Goal: Task Accomplishment & Management: Use online tool/utility

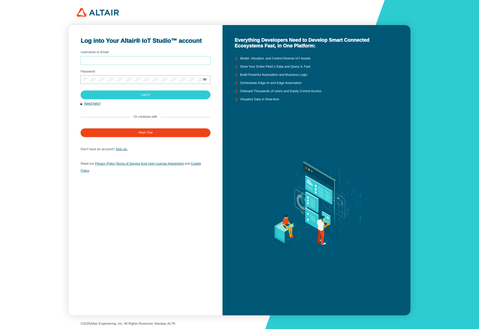
click at [198, 61] on input "Username or Email" at bounding box center [145, 61] width 125 height 4
type input "sfineone"
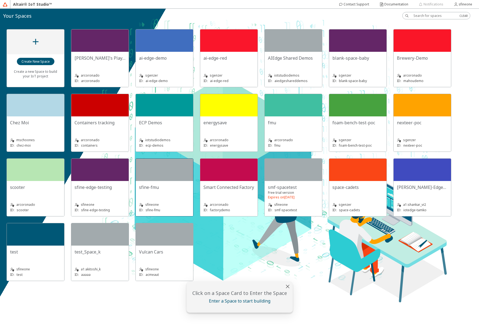
click at [182, 179] on div at bounding box center [164, 169] width 57 height 22
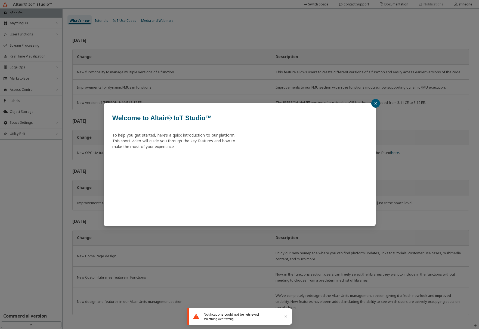
click at [376, 102] on icon "close" at bounding box center [375, 103] width 3 height 3
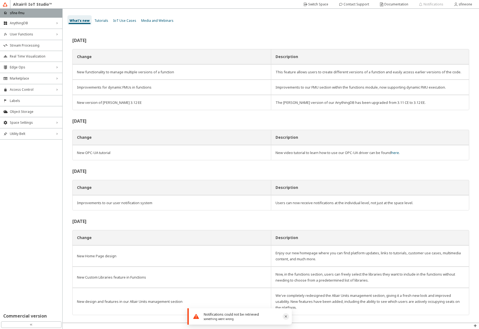
click at [286, 316] on icon "Close" at bounding box center [286, 316] width 2 height 2
click at [0, 0] on slot "Notifications" at bounding box center [0, 0] width 0 height 0
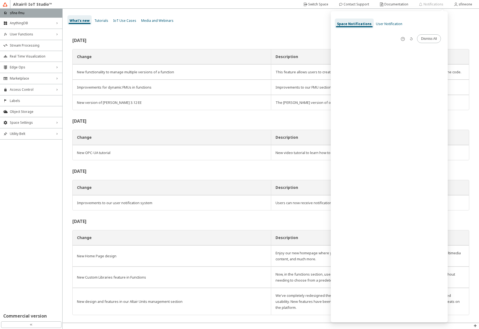
click at [389, 23] on span "User Notification" at bounding box center [389, 24] width 26 height 5
click at [304, 27] on div "What’s new Tutorials IoT Use Cases Media and Webinars" at bounding box center [274, 20] width 412 height 16
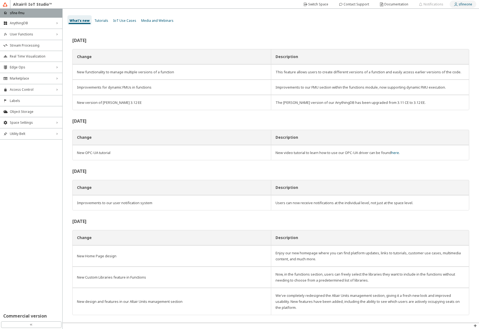
click at [0, 0] on slot "sfineone" at bounding box center [0, 0] width 0 height 0
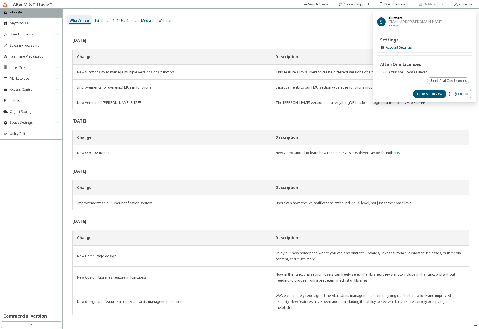
click at [0, 0] on slot "Logout" at bounding box center [0, 0] width 0 height 0
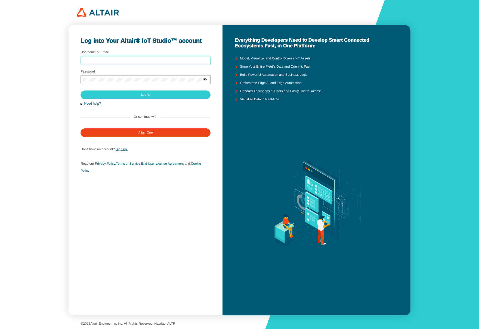
click at [161, 59] on input "Username or Email" at bounding box center [145, 61] width 125 height 4
type input "sfineone"
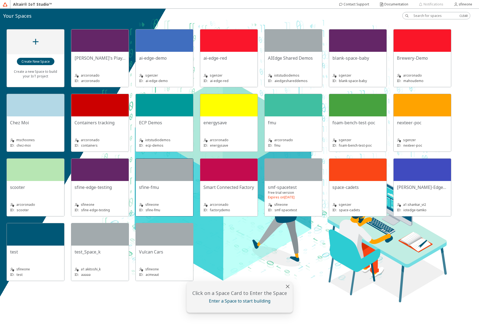
click at [163, 181] on div "sfine-fmu sfineone ID: sfine-fmu" at bounding box center [164, 198] width 57 height 35
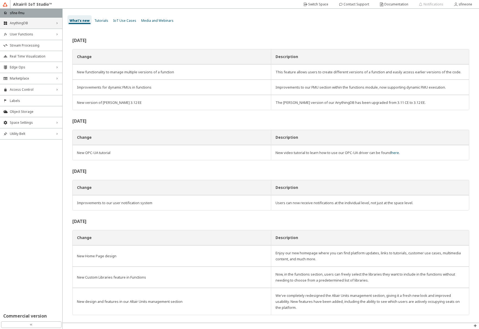
click at [38, 24] on span "AnythingDB" at bounding box center [31, 23] width 43 height 4
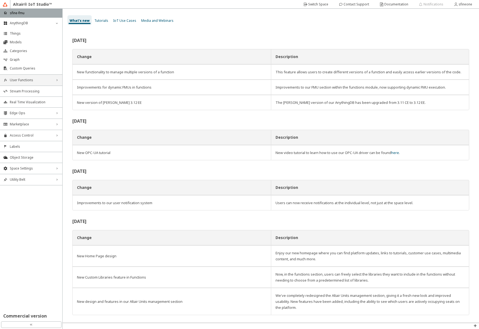
click at [28, 79] on span "User Functions" at bounding box center [31, 80] width 43 height 4
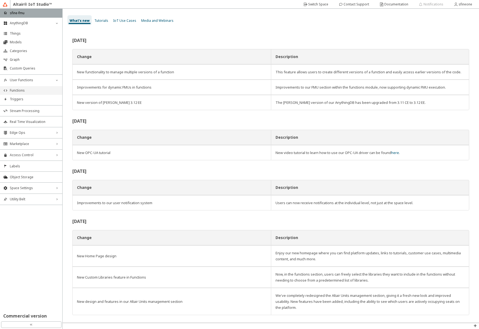
click at [29, 90] on span "Functions" at bounding box center [34, 90] width 49 height 4
